Goal: Task Accomplishment & Management: Manage account settings

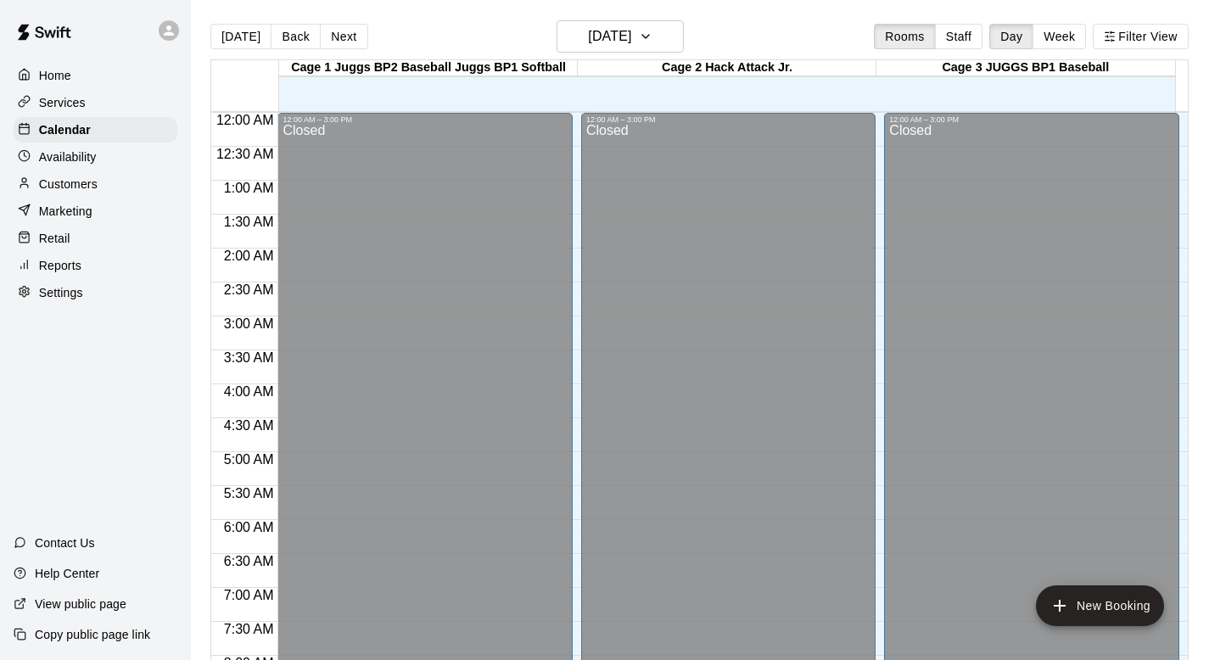
scroll to position [960, 0]
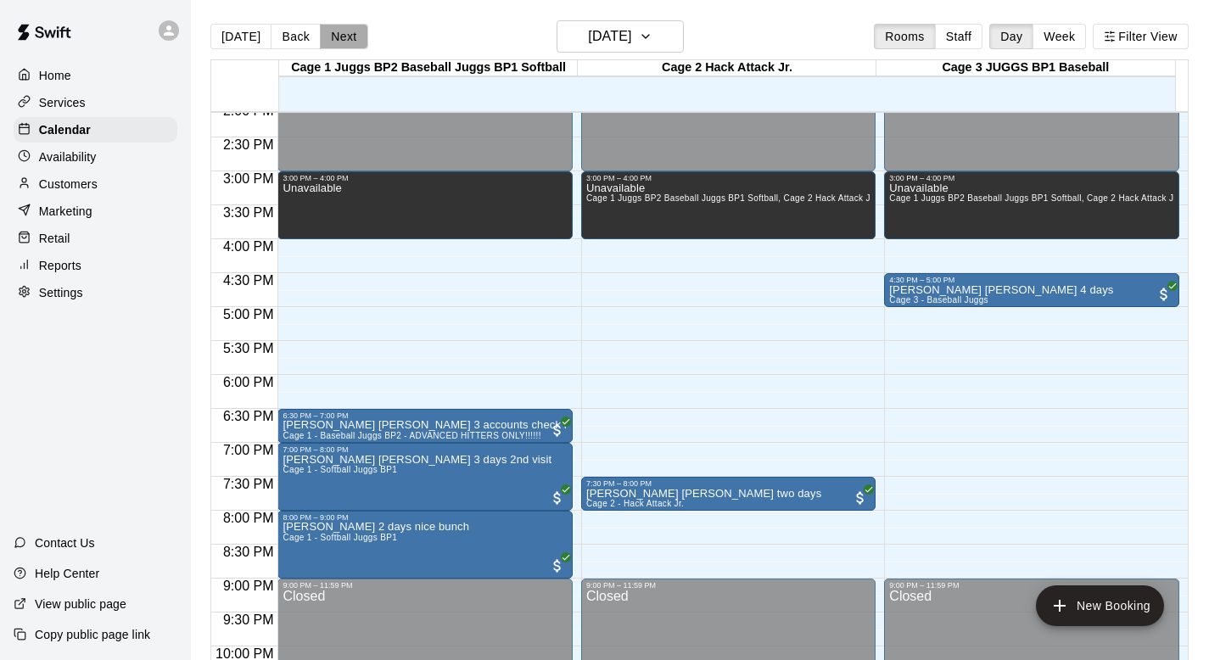
click at [344, 34] on button "Next" at bounding box center [344, 36] width 48 height 25
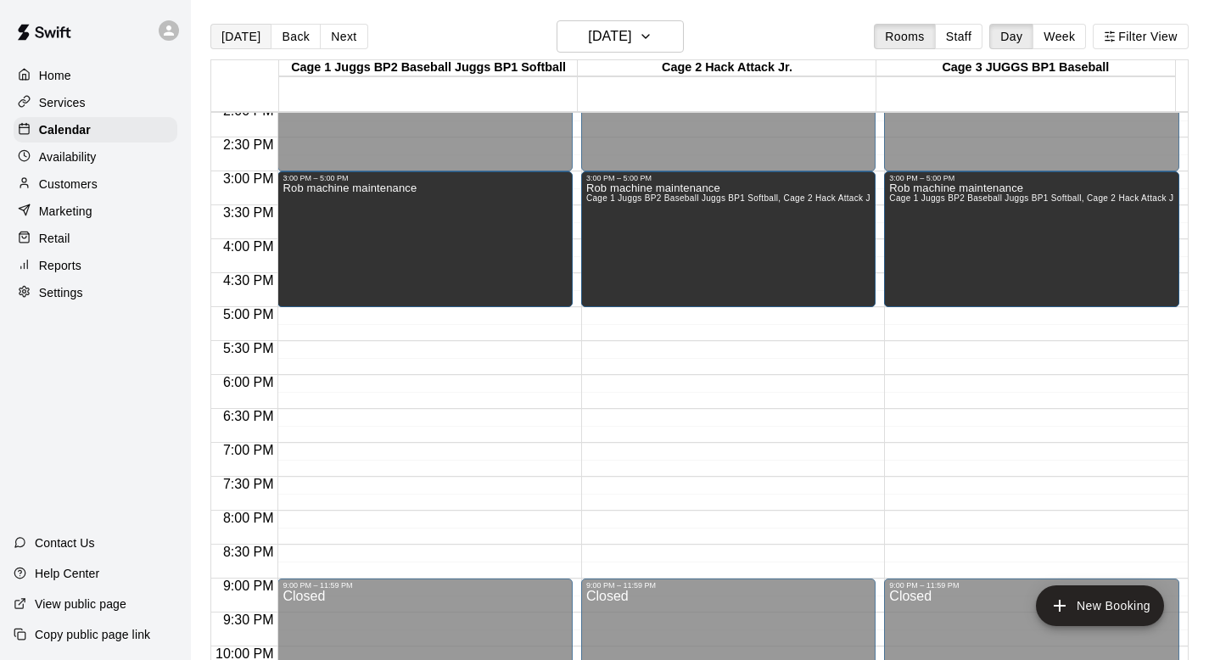
click at [244, 36] on button "[DATE]" at bounding box center [240, 36] width 61 height 25
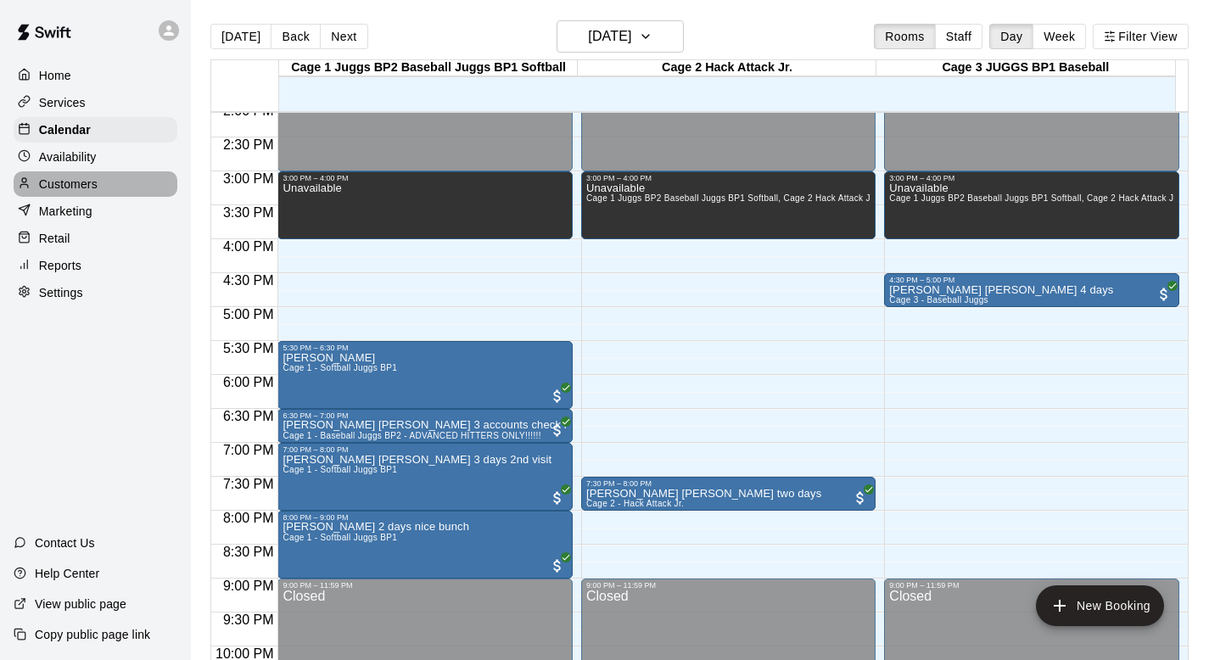
click at [64, 173] on div "Customers" at bounding box center [96, 183] width 164 height 25
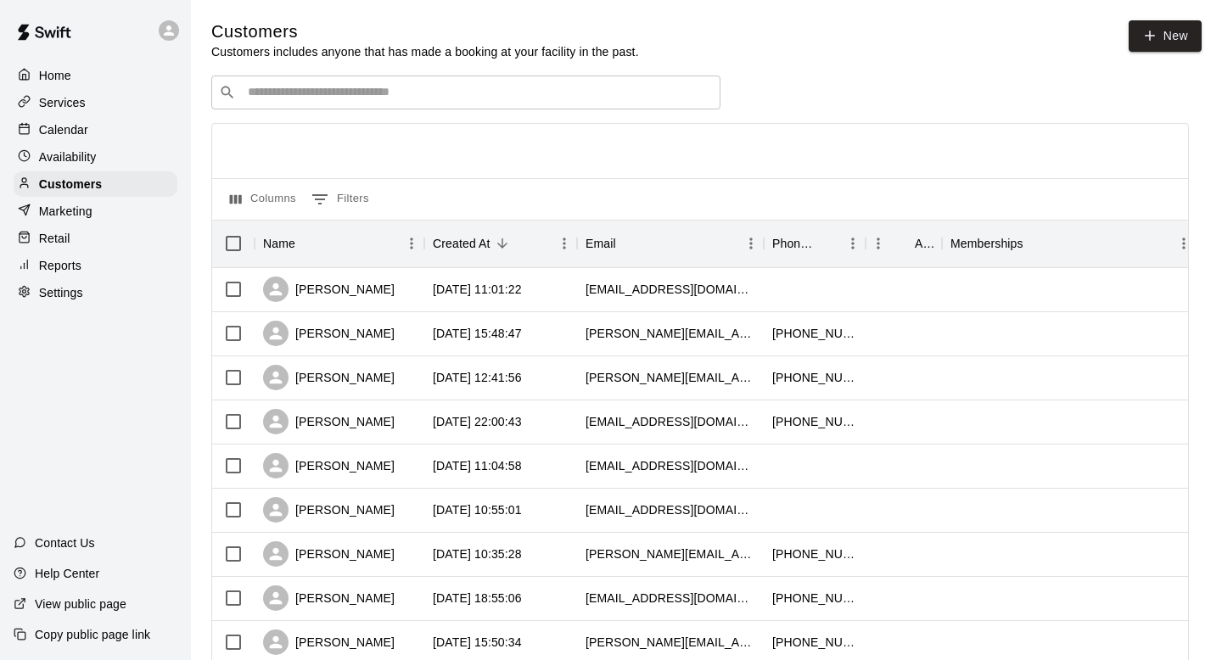
click at [265, 87] on input "Search customers by name or email" at bounding box center [478, 92] width 470 height 17
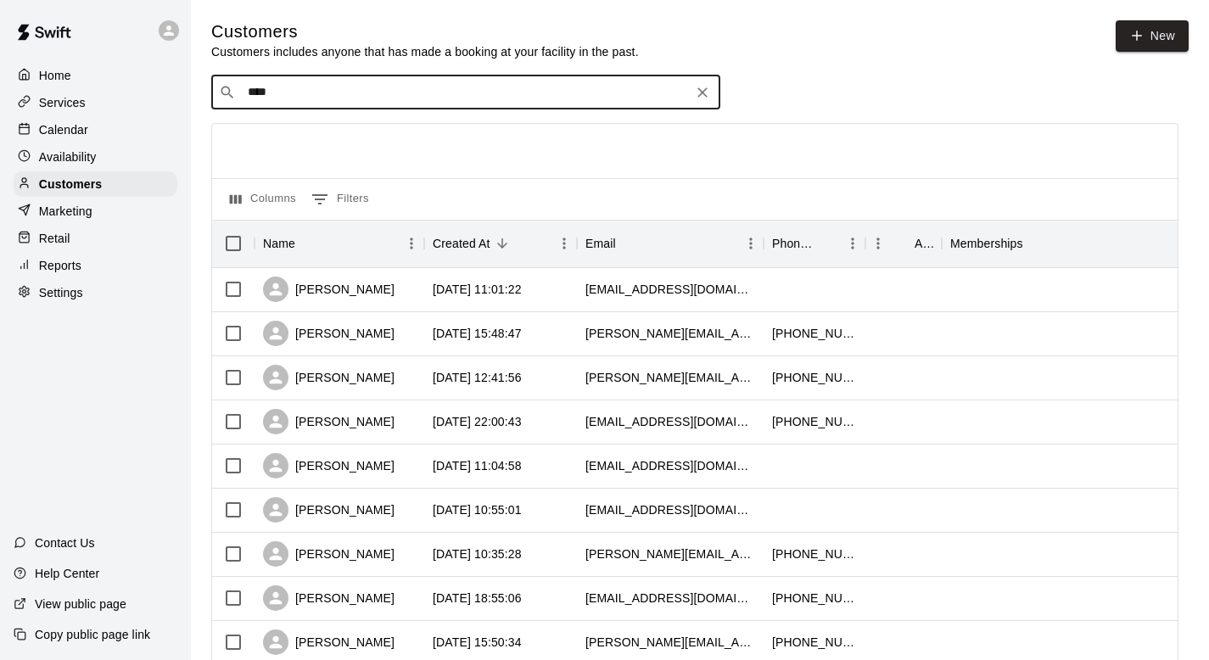
type input "*****"
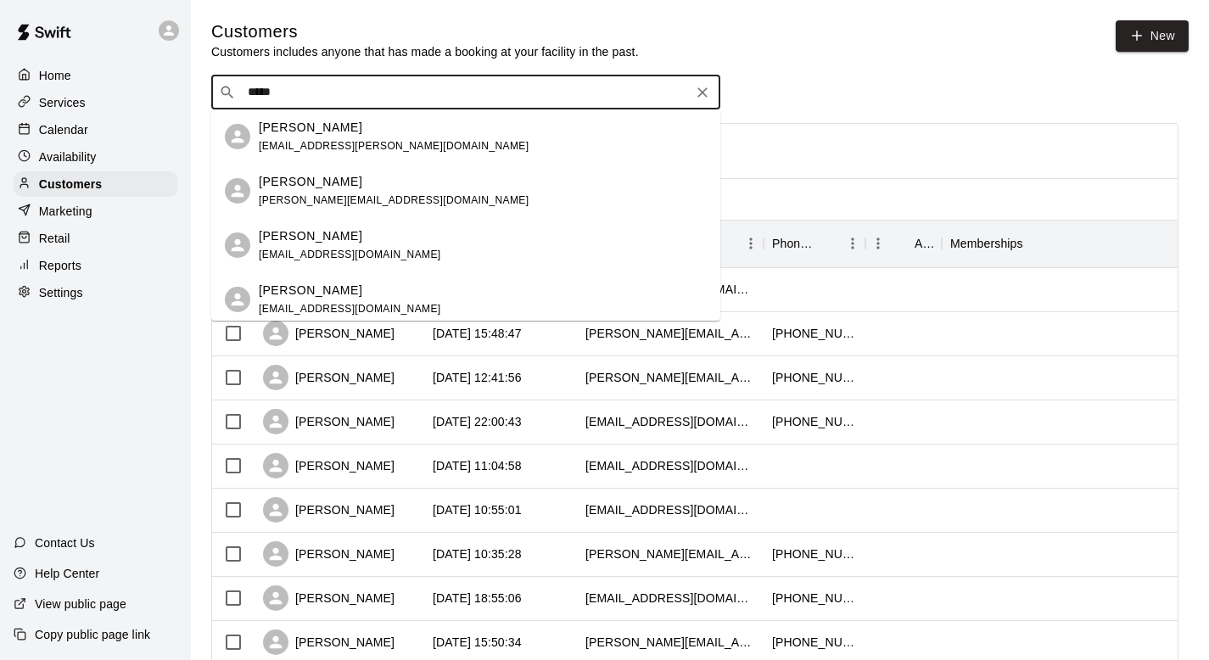
click at [297, 136] on div "[PERSON_NAME] [PERSON_NAME][EMAIL_ADDRESS][DOMAIN_NAME]" at bounding box center [394, 137] width 270 height 36
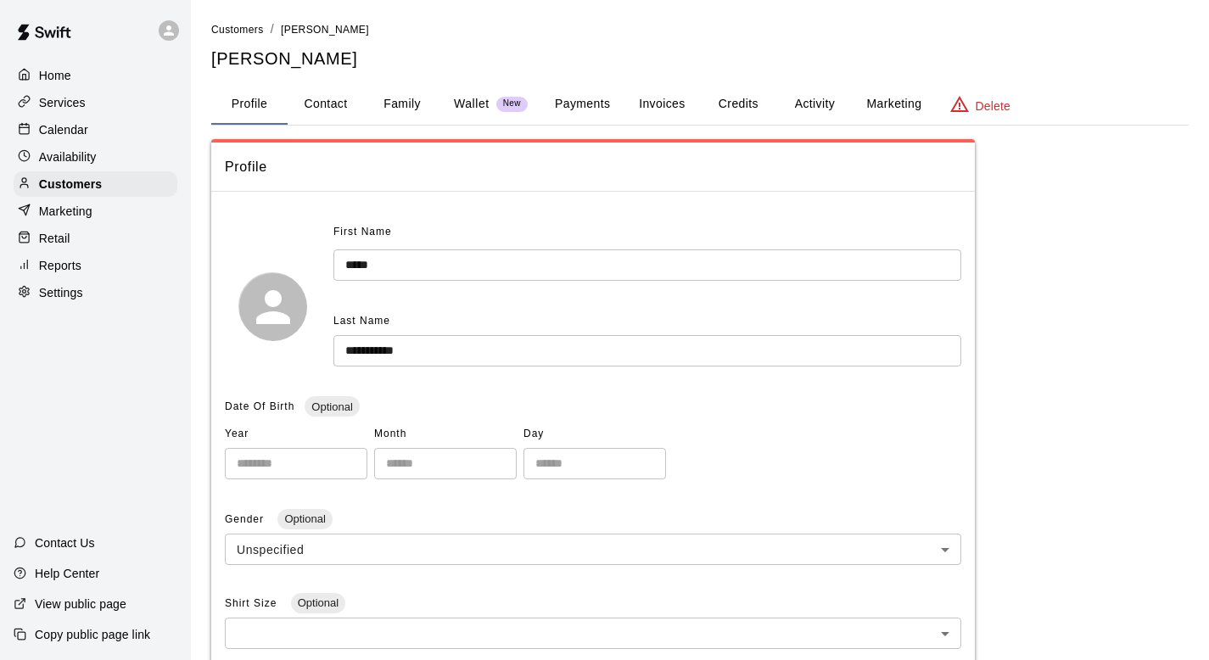
click at [410, 98] on button "Family" at bounding box center [402, 104] width 76 height 41
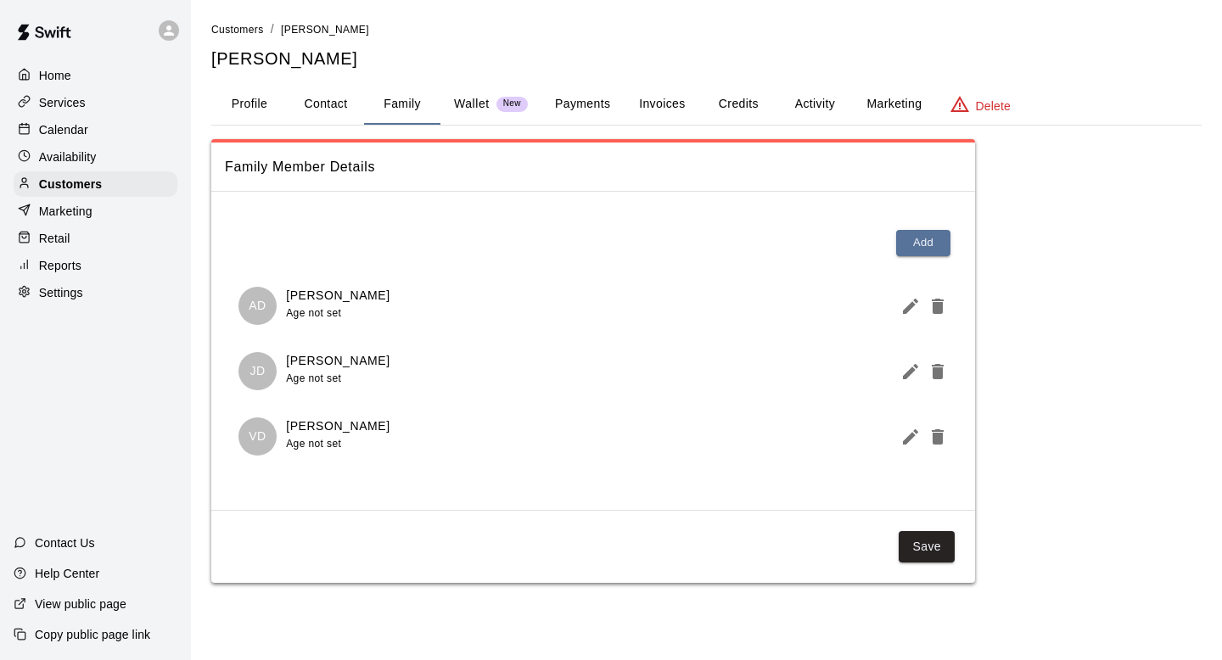
click at [580, 100] on button "Activity" at bounding box center [814, 104] width 76 height 41
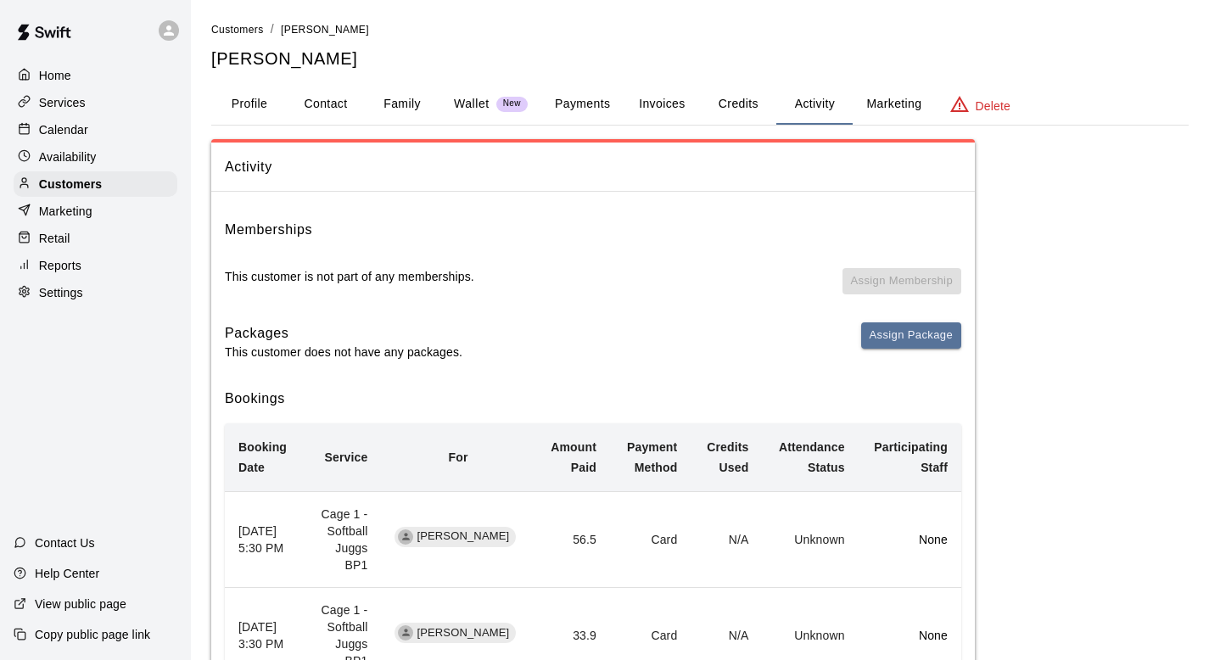
click at [78, 127] on p "Calendar" at bounding box center [63, 129] width 49 height 17
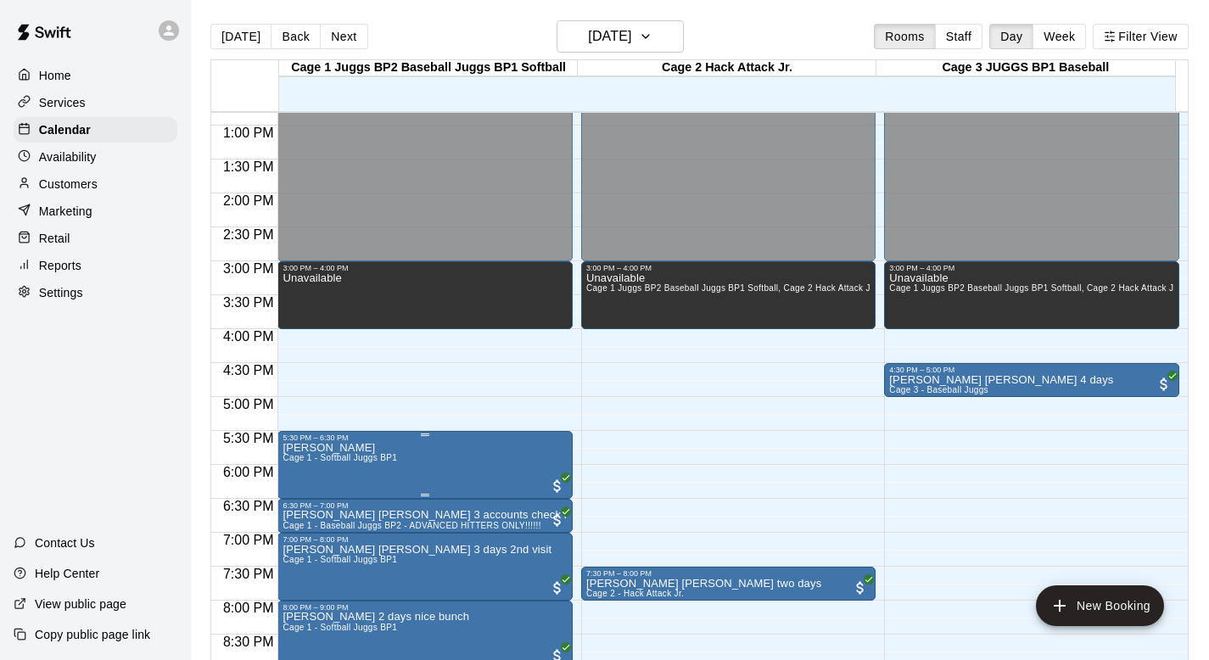
scroll to position [907, 0]
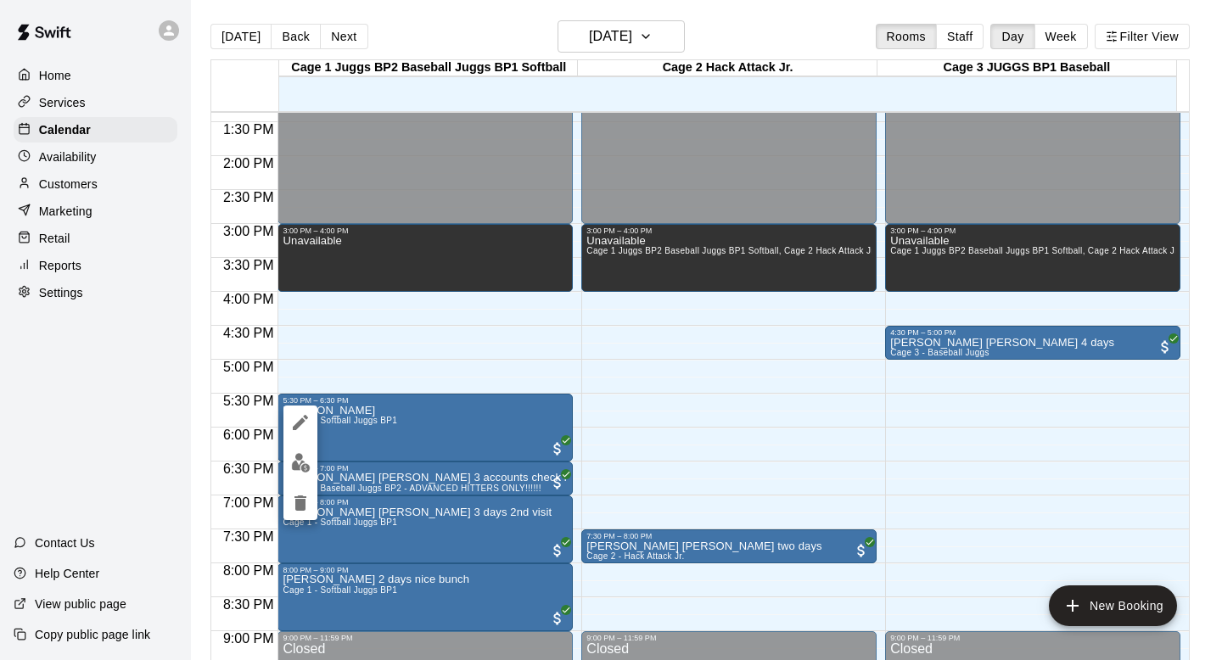
click at [299, 419] on icon "edit" at bounding box center [300, 422] width 15 height 15
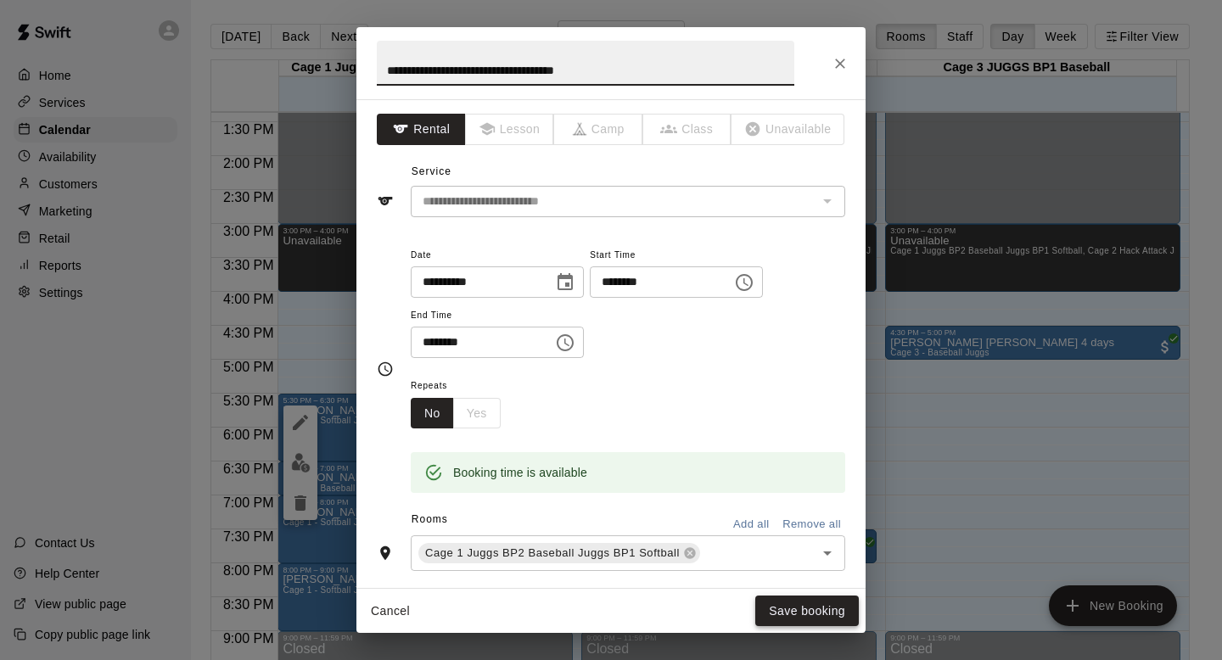
type input "**********"
click at [580, 588] on button "Save booking" at bounding box center [807, 611] width 104 height 31
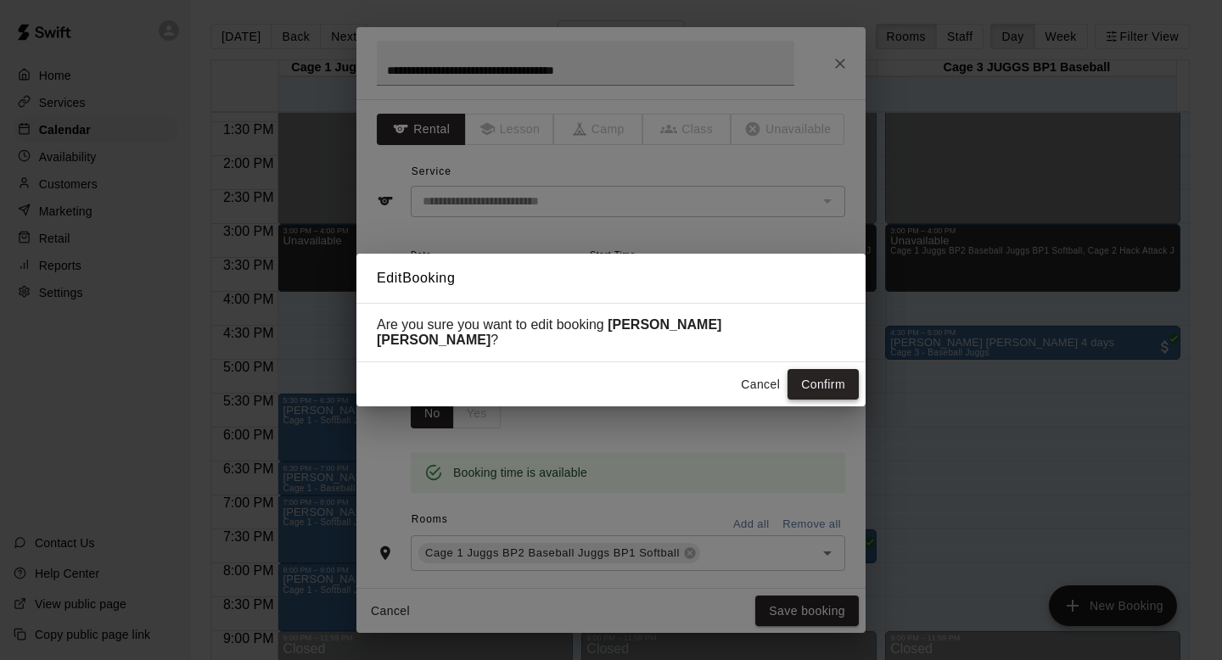
click at [580, 378] on button "Confirm" at bounding box center [822, 384] width 71 height 31
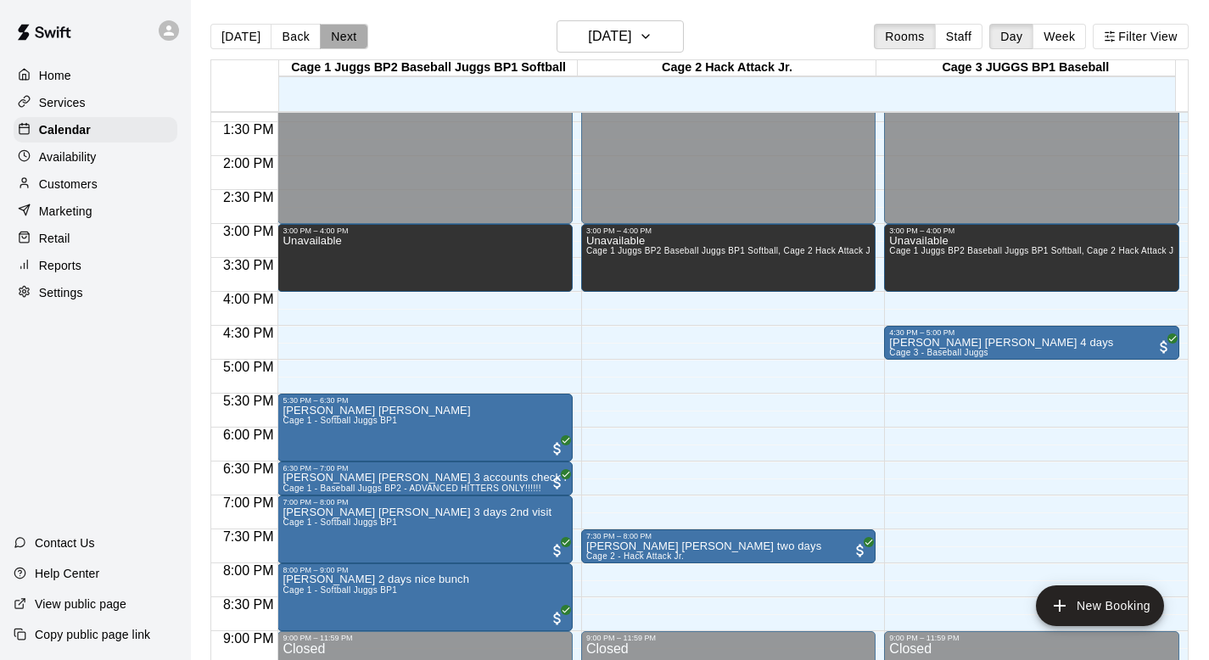
click at [326, 39] on button "Next" at bounding box center [344, 36] width 48 height 25
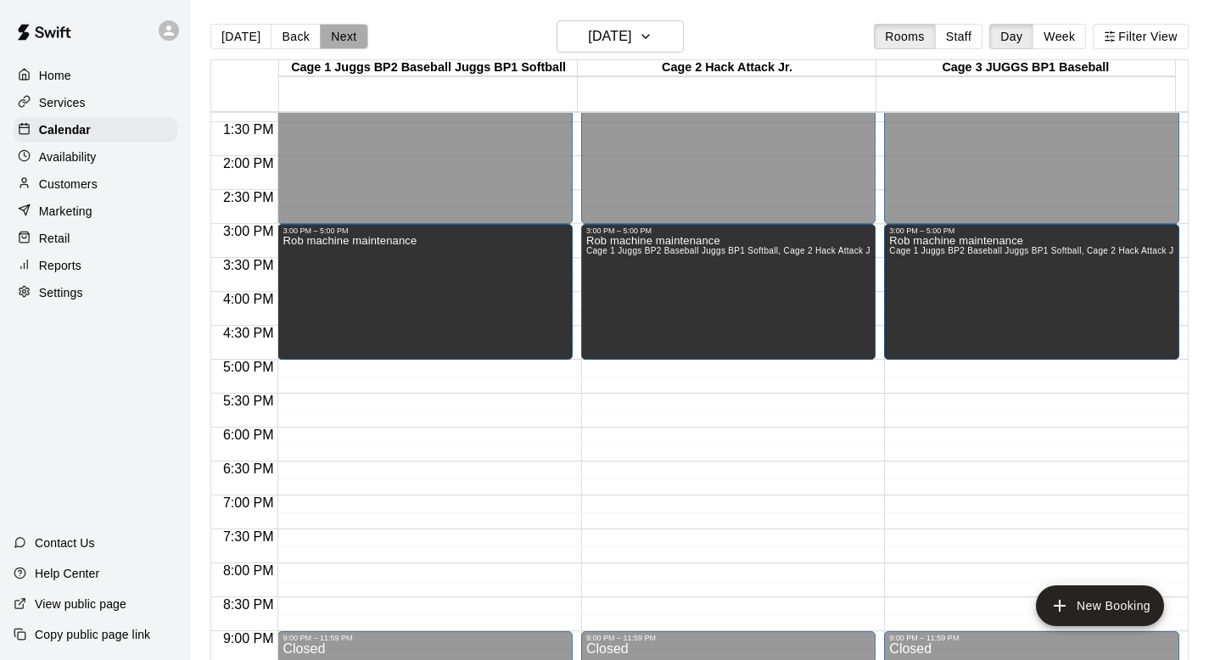
click at [325, 43] on button "Next" at bounding box center [344, 36] width 48 height 25
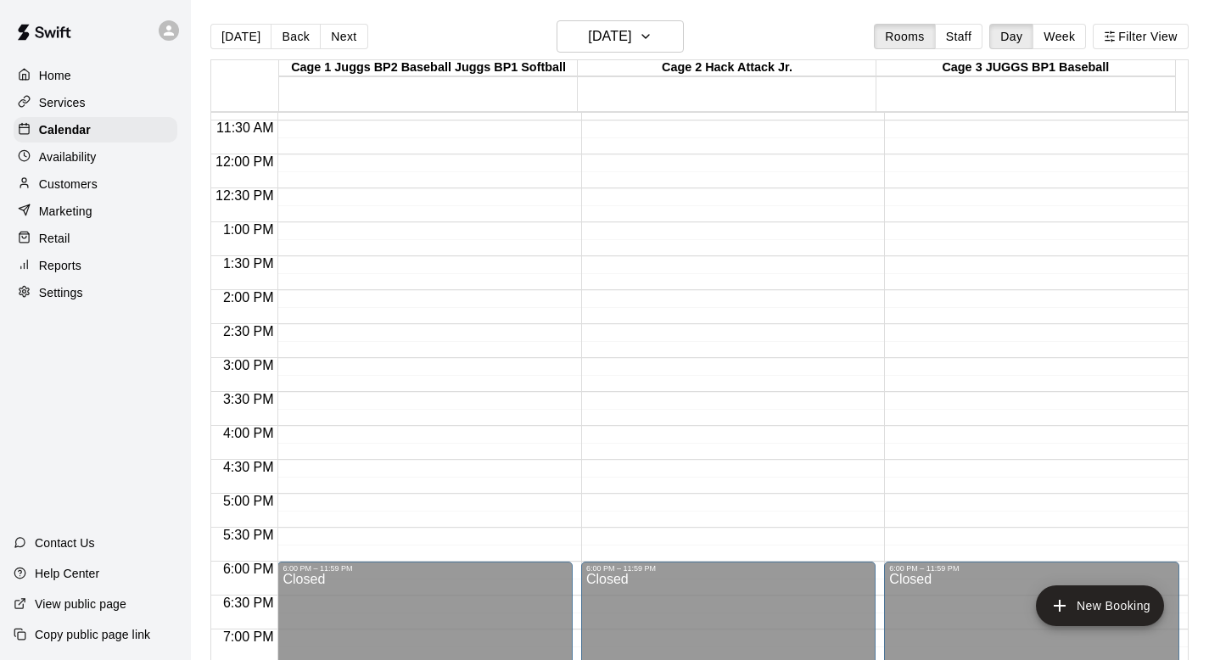
scroll to position [775, 0]
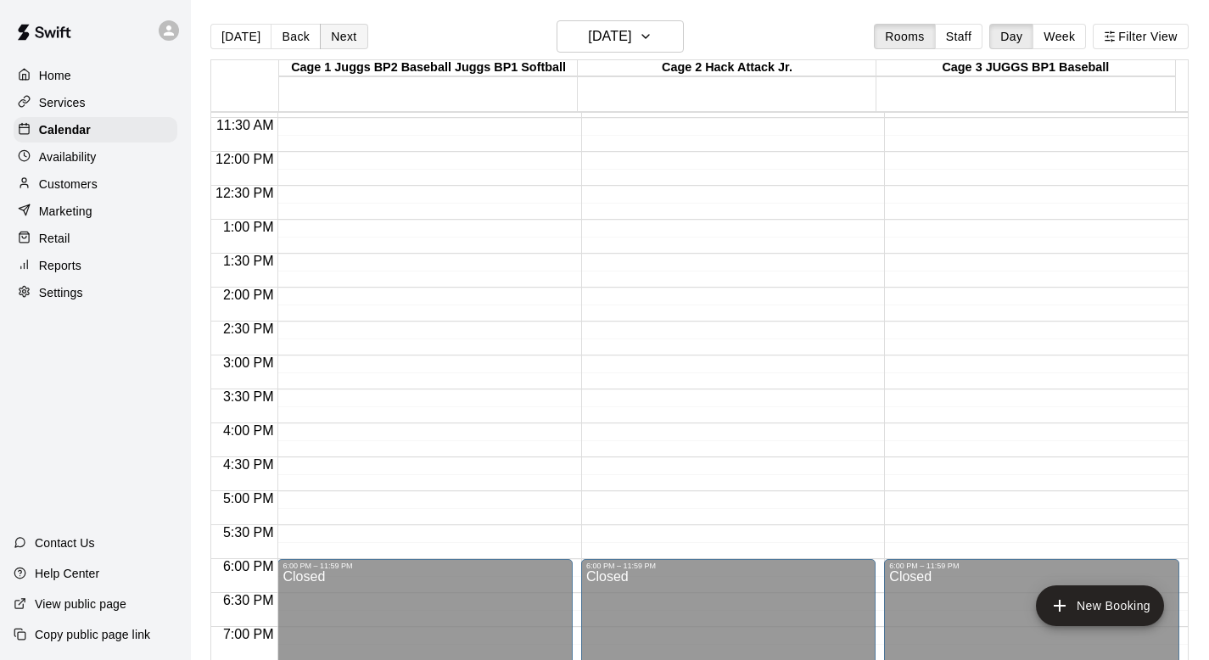
click at [332, 35] on button "Next" at bounding box center [344, 36] width 48 height 25
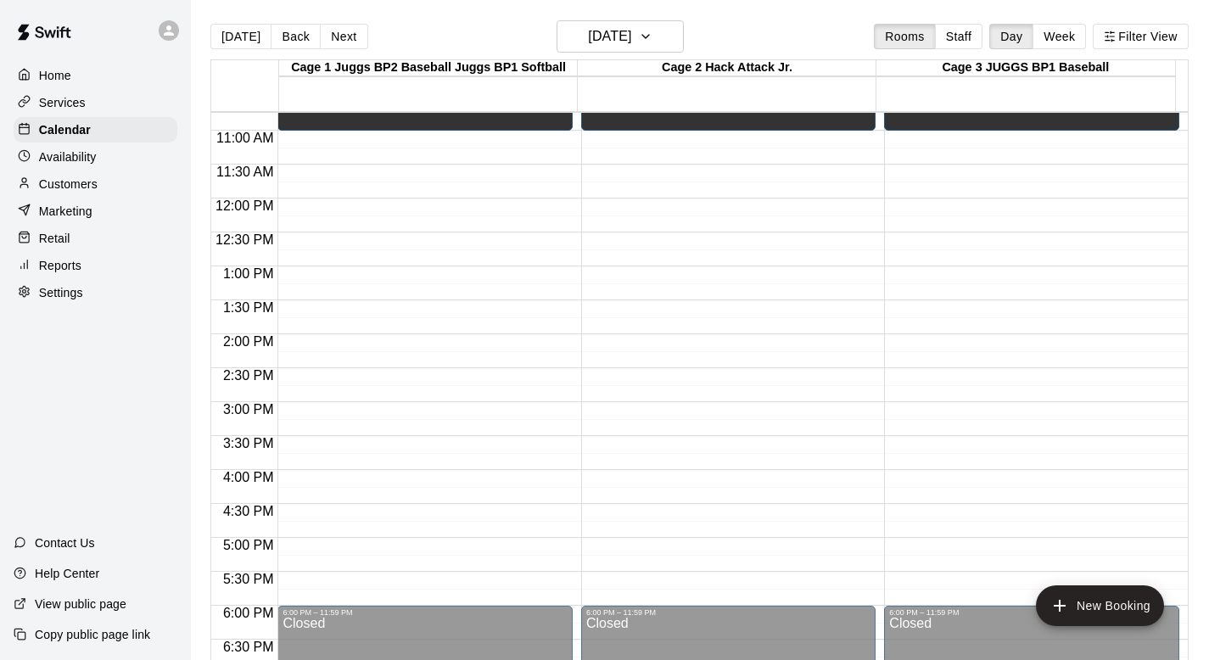
scroll to position [801, 0]
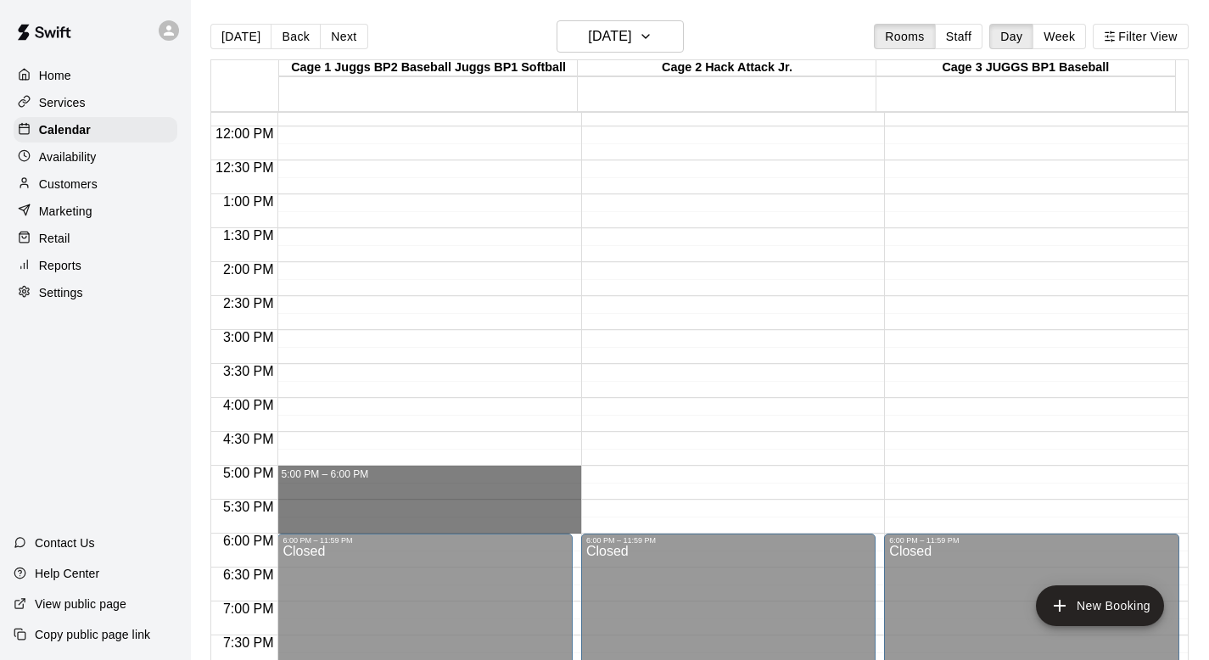
drag, startPoint x: 312, startPoint y: 474, endPoint x: 312, endPoint y: 521, distance: 46.7
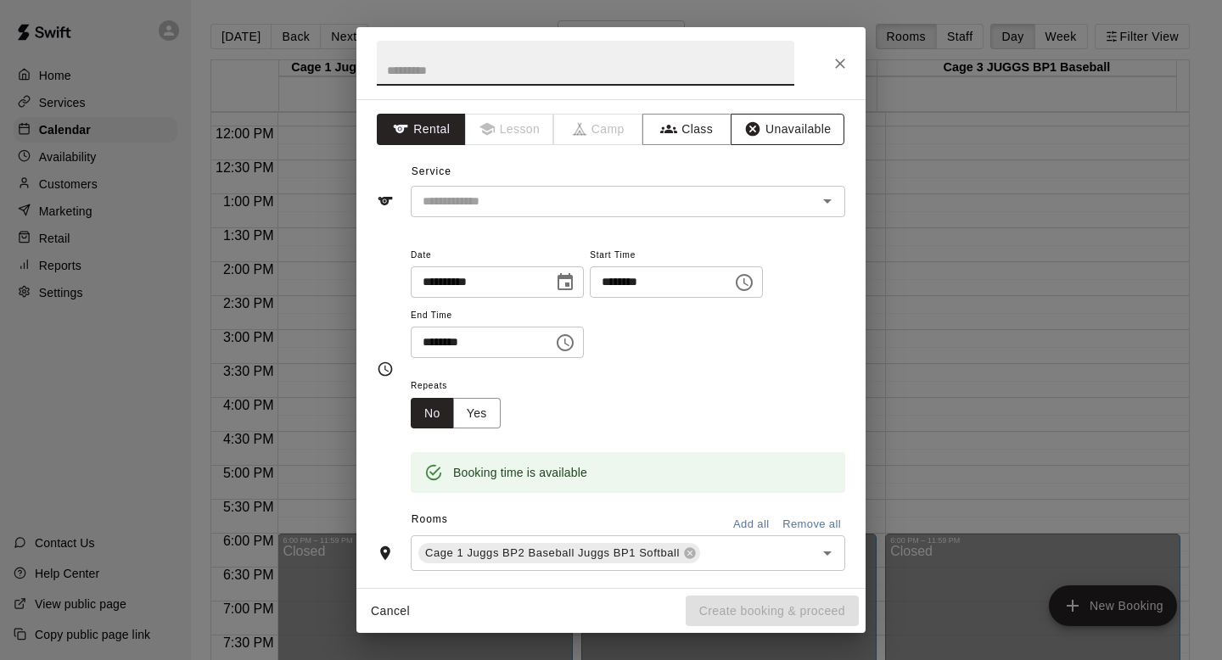
click at [580, 130] on button "Unavailable" at bounding box center [787, 129] width 114 height 31
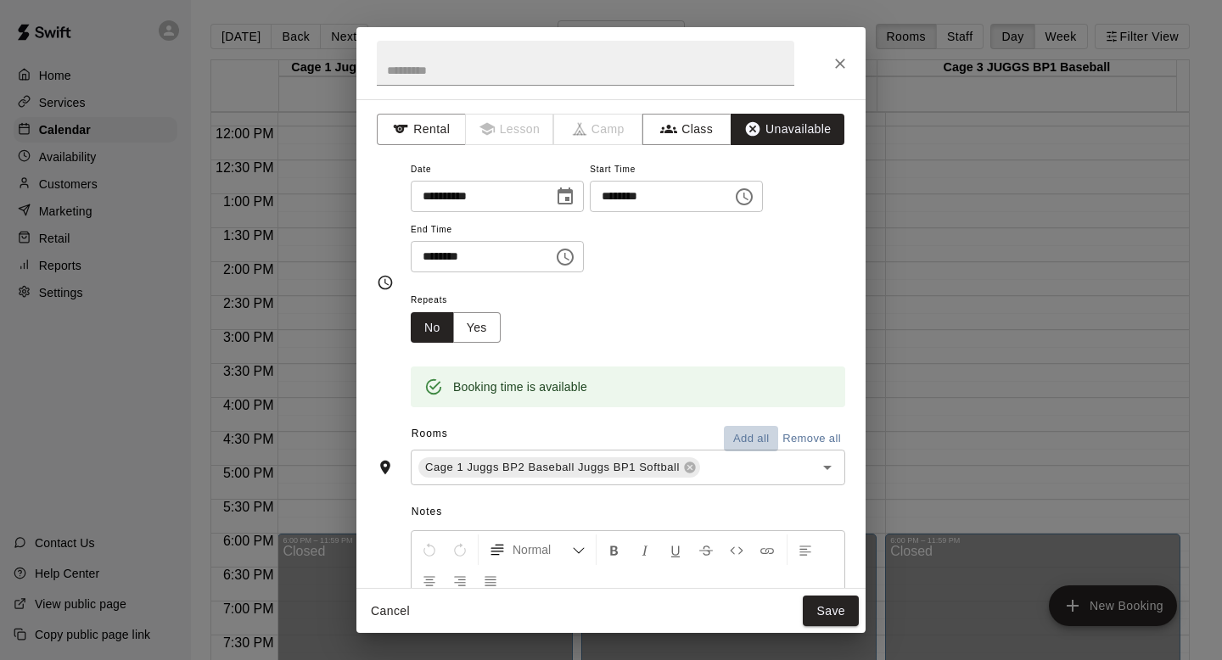
click at [580, 437] on button "Add all" at bounding box center [751, 439] width 54 height 26
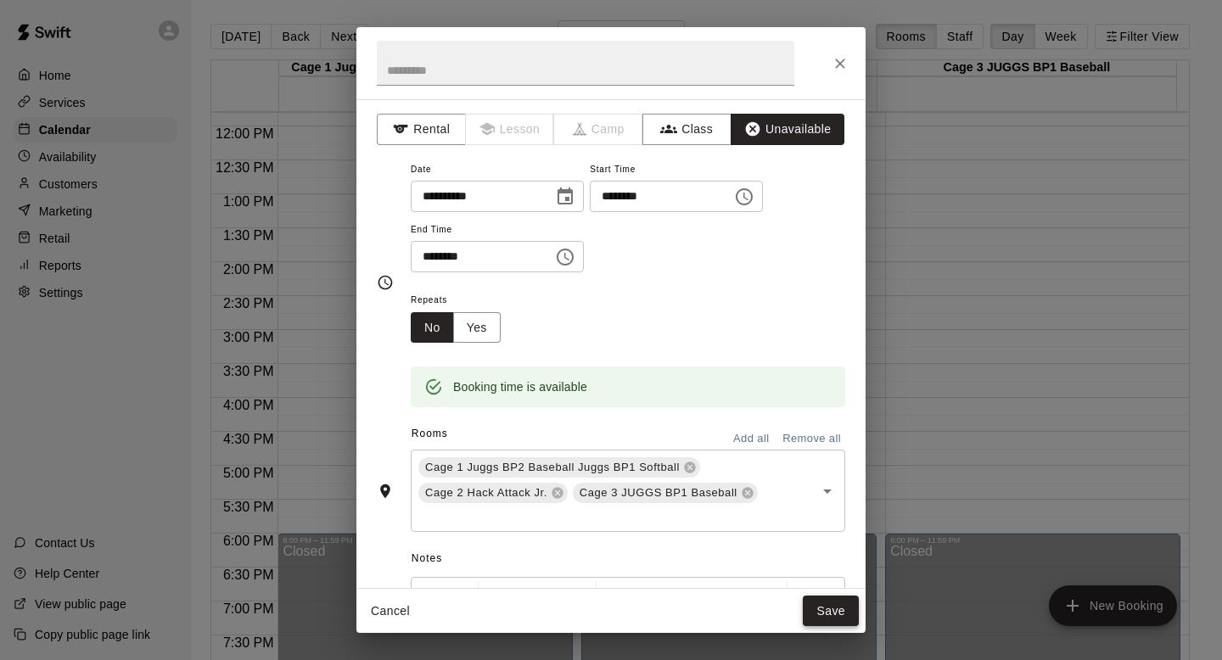
click at [580, 588] on button "Save" at bounding box center [831, 611] width 56 height 31
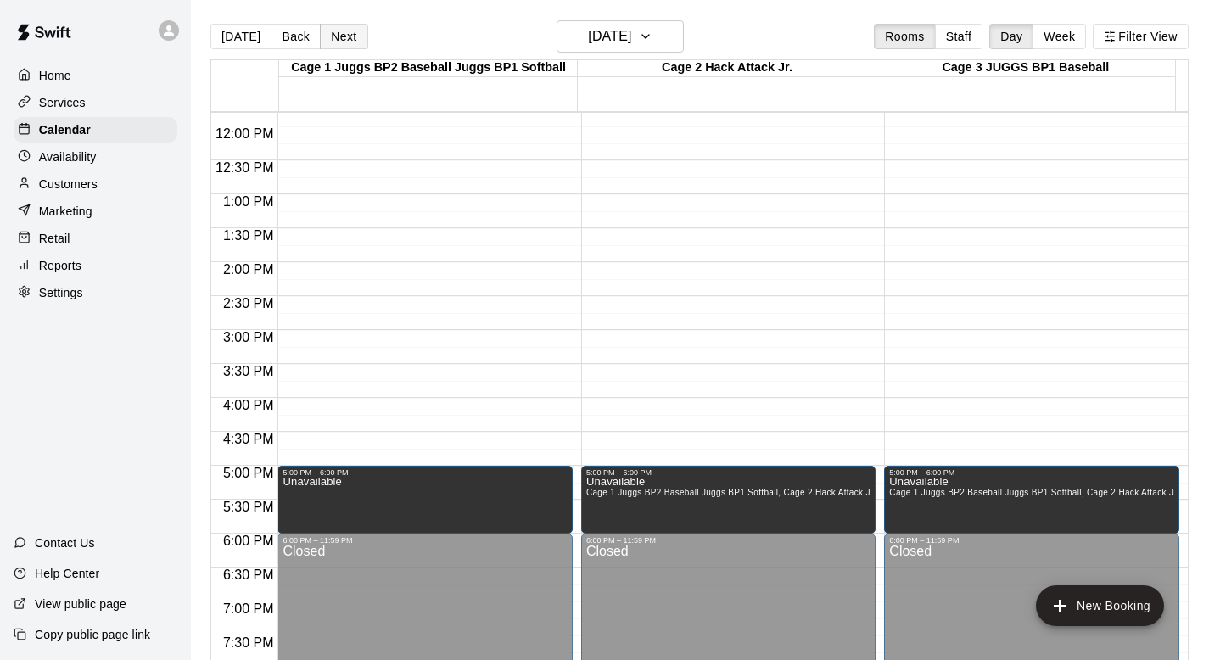
click at [333, 31] on button "Next" at bounding box center [344, 36] width 48 height 25
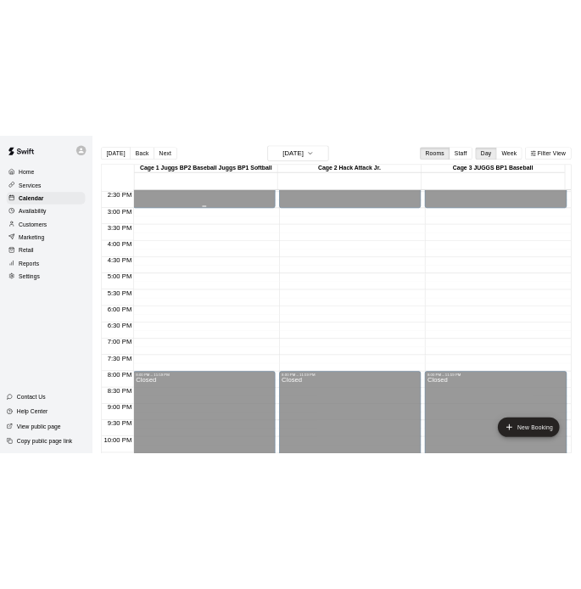
scroll to position [1032, 0]
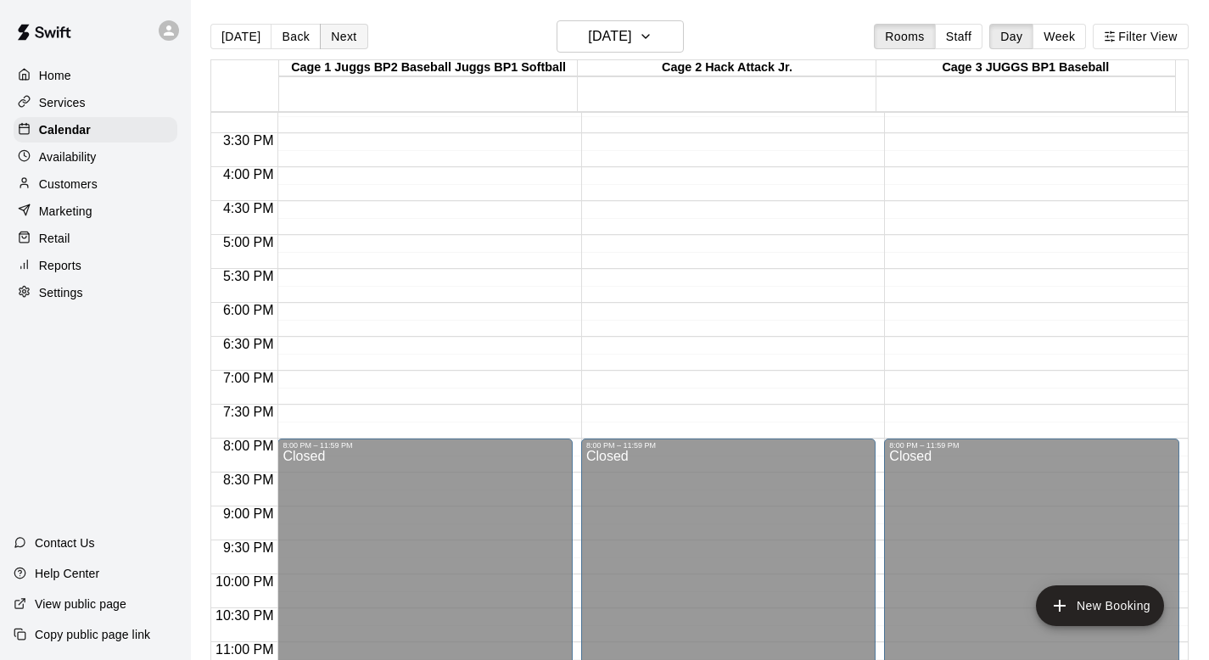
click at [345, 35] on button "Next" at bounding box center [344, 36] width 48 height 25
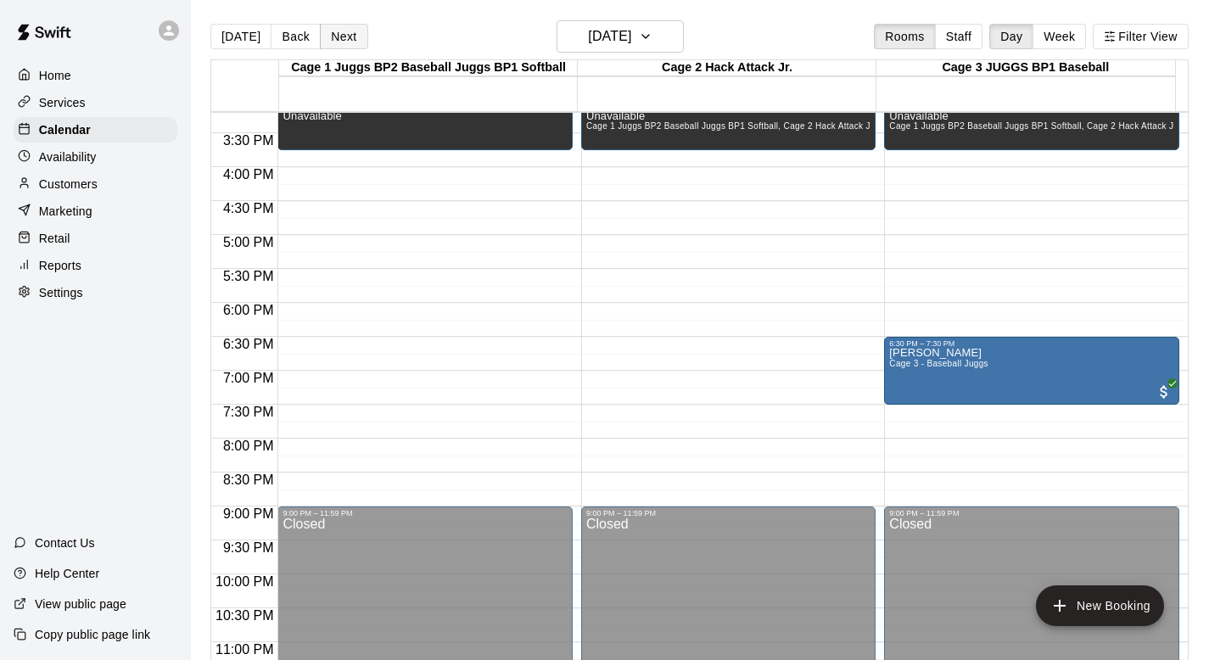
click at [345, 36] on button "Next" at bounding box center [344, 36] width 48 height 25
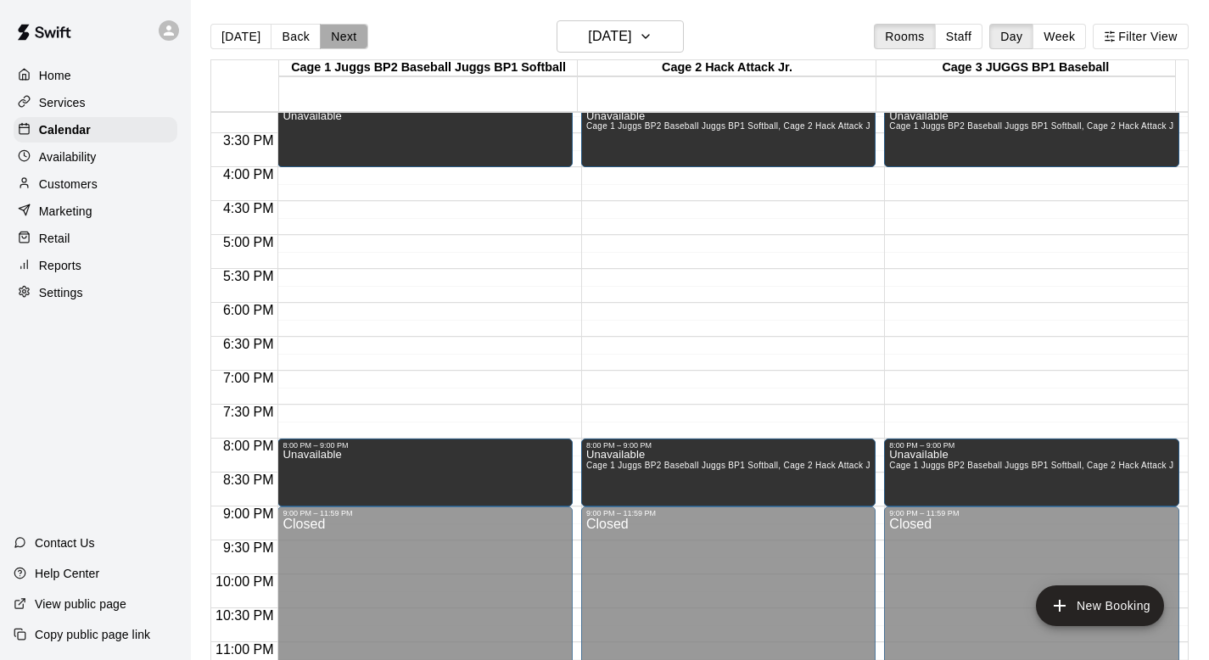
click at [345, 36] on button "Next" at bounding box center [344, 36] width 48 height 25
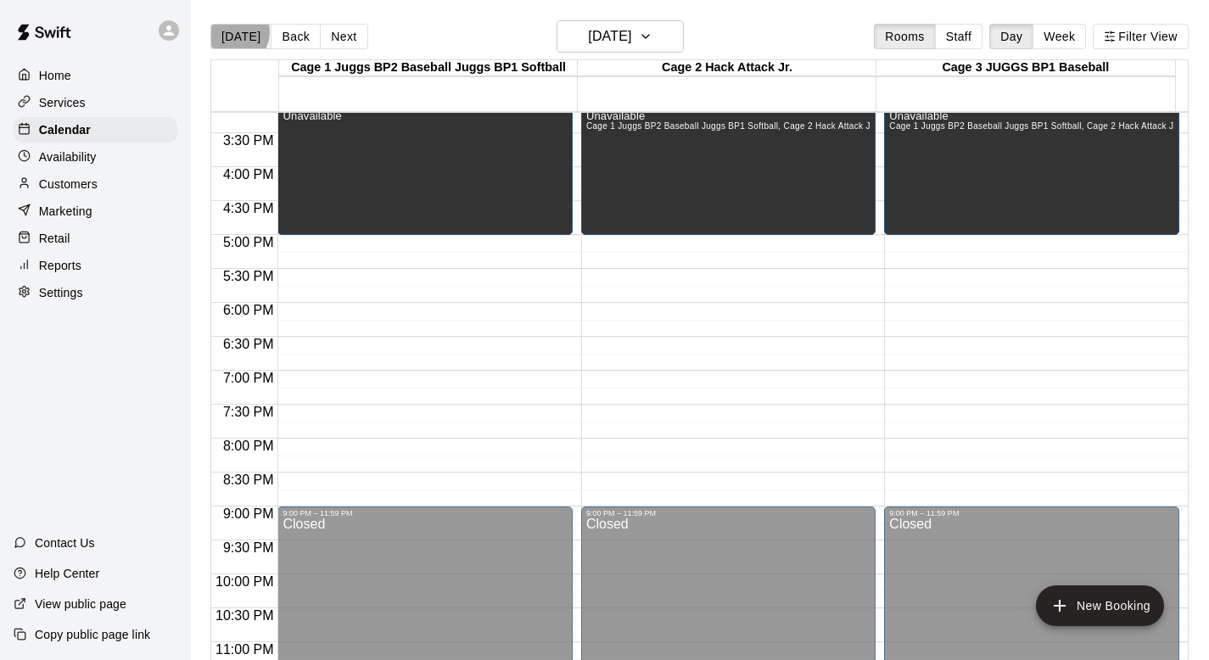
click at [234, 32] on button "[DATE]" at bounding box center [240, 36] width 61 height 25
